Goal: Task Accomplishment & Management: Complete application form

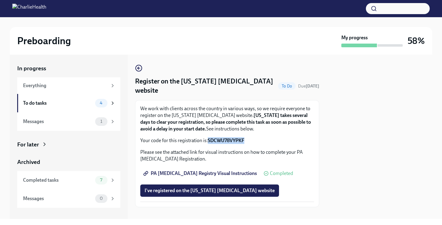
scroll to position [8, 0]
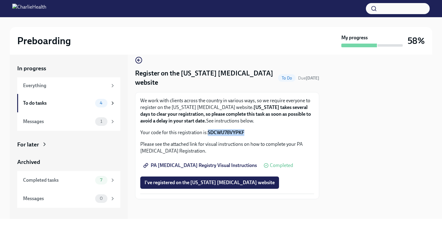
click at [264, 132] on p "Your code for this registration is: SDCWU78VYPKF" at bounding box center [227, 132] width 174 height 7
drag, startPoint x: 245, startPoint y: 133, endPoint x: 208, endPoint y: 133, distance: 36.8
click at [208, 133] on strong "SDCWU78VYPKF" at bounding box center [226, 133] width 37 height 6
copy strong "SDCWU78VYPKF"
click at [216, 182] on span "I've registered on the [US_STATE] [MEDICAL_DATA] website" at bounding box center [210, 183] width 130 height 6
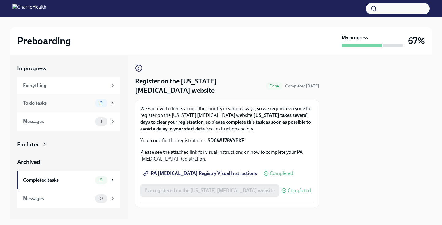
click at [30, 103] on div "To do tasks" at bounding box center [58, 103] width 70 height 7
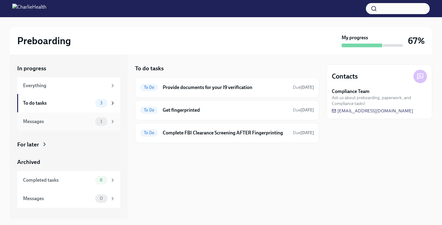
click at [46, 121] on div "Messages" at bounding box center [58, 121] width 70 height 7
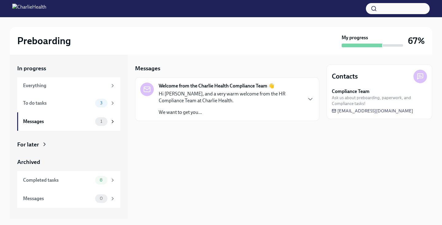
click at [217, 97] on p "Hi [PERSON_NAME], and a very warm welcome from the HR Compliance Team at Charli…" at bounding box center [230, 98] width 143 height 14
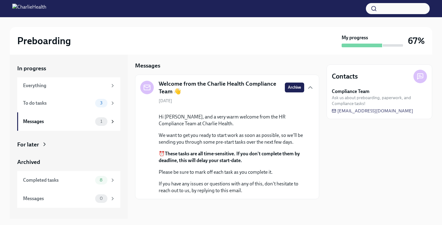
scroll to position [45, 0]
click at [75, 99] on div "To do tasks 3" at bounding box center [69, 103] width 92 height 9
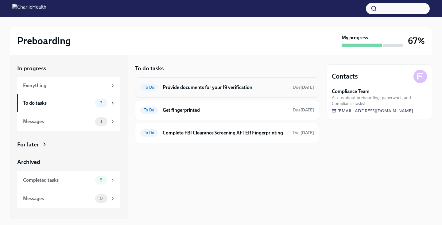
click at [212, 87] on h6 "Provide documents for your I9 verification" at bounding box center [225, 87] width 125 height 7
